Goal: Task Accomplishment & Management: Use online tool/utility

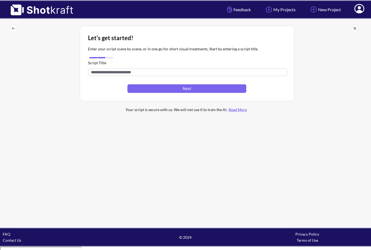
click at [123, 72] on input "text" at bounding box center [187, 73] width 199 height 8
